Goal: Information Seeking & Learning: Check status

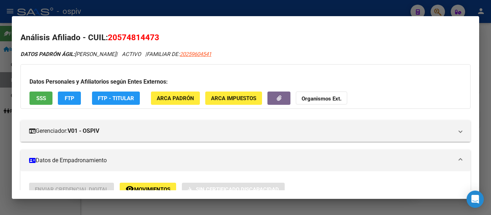
click at [164, 15] on div at bounding box center [245, 107] width 491 height 215
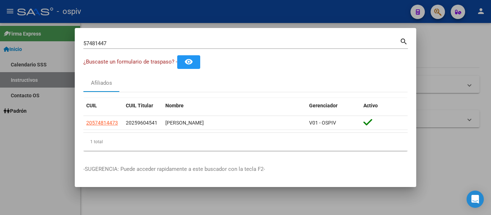
click at [165, 12] on div at bounding box center [245, 107] width 491 height 215
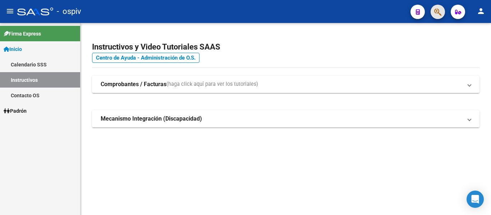
click at [442, 13] on button "button" at bounding box center [438, 12] width 14 height 14
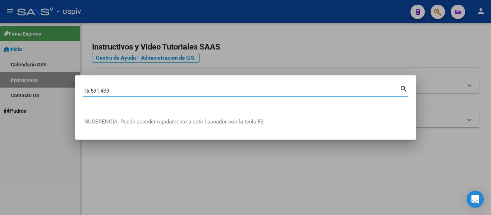
click at [103, 92] on input "16.591.499" at bounding box center [241, 91] width 316 height 6
type input "16591499"
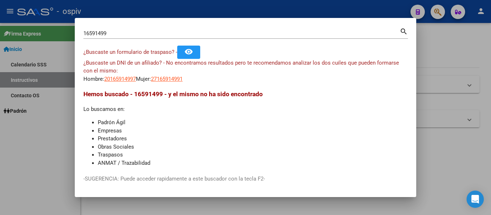
click at [114, 73] on span "¿Buscaste un DNI de un afiliado? - No encontramos resultados pero te recomendam…" at bounding box center [241, 67] width 316 height 15
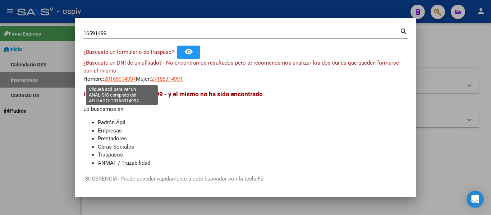
click at [116, 79] on span "20165914997" at bounding box center [120, 79] width 32 height 6
type textarea "20165914997"
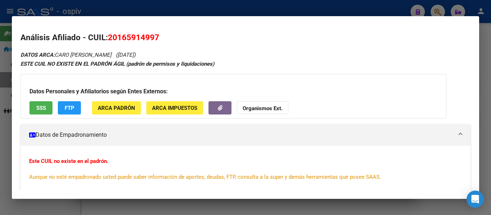
click at [123, 12] on div at bounding box center [245, 107] width 491 height 215
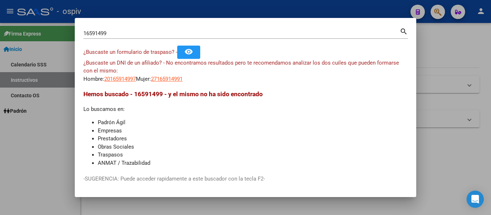
click at [116, 37] on div "16591499 Buscar (apellido, dni, cuil, nro traspaso, cuit, obra social)" at bounding box center [241, 33] width 316 height 11
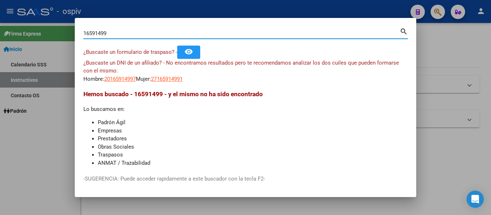
drag, startPoint x: 119, startPoint y: 33, endPoint x: 60, endPoint y: 38, distance: 58.4
click at [60, 38] on div "16591499 Buscar (apellido, dni, cuil, nro traspaso, cuit, obra social) search ¿…" at bounding box center [245, 107] width 491 height 215
type input "16591499"
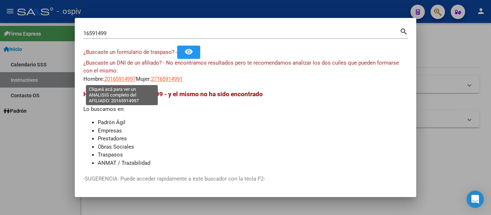
click at [124, 78] on span "20165914997" at bounding box center [120, 79] width 32 height 6
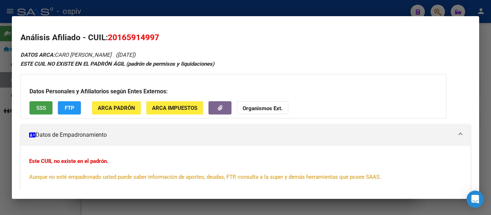
click at [41, 107] on span "SSS" at bounding box center [41, 108] width 10 height 6
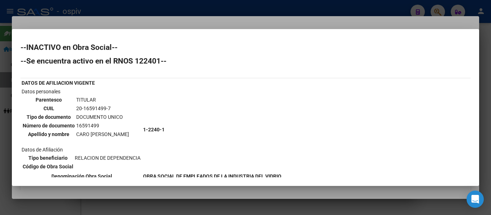
click at [193, 11] on div at bounding box center [245, 107] width 491 height 215
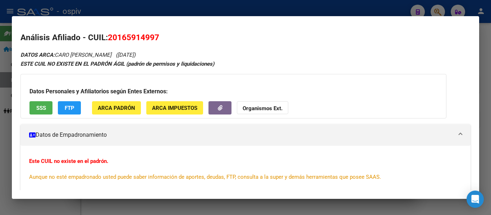
click at [41, 109] on span "SSS" at bounding box center [41, 108] width 10 height 6
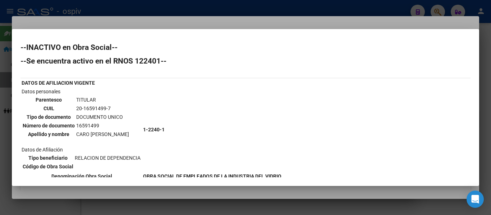
click at [159, 28] on div at bounding box center [245, 107] width 491 height 215
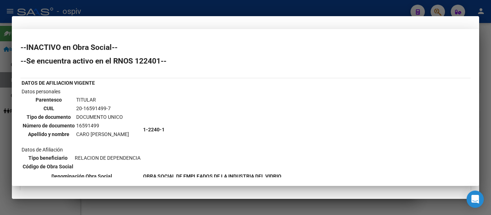
click at [170, 25] on mat-dialog-content "Análisis Afiliado - CUIL: 20165914997 DATOS ARCA: [PERSON_NAME] ([DATE]) ESTE C…" at bounding box center [245, 108] width 467 height 166
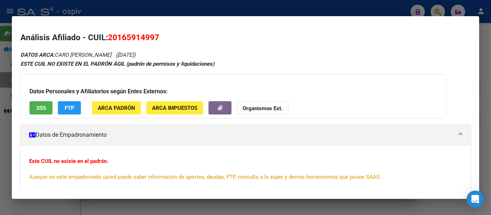
scroll to position [97, 0]
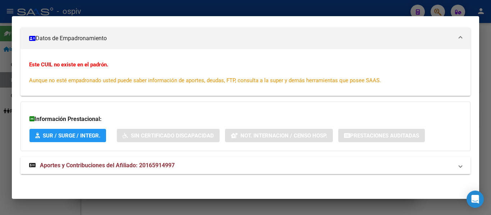
click at [114, 165] on span "Aportes y Contribuciones del Afiliado: 20165914997" at bounding box center [107, 165] width 135 height 7
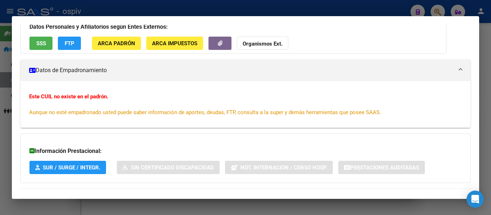
scroll to position [29, 0]
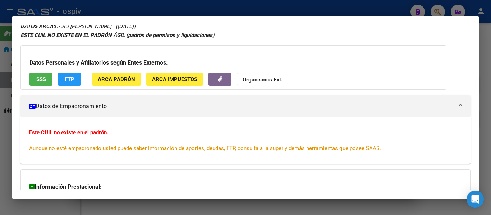
click at [226, 2] on div at bounding box center [245, 107] width 491 height 215
